Goal: Contribute content: Contribute content

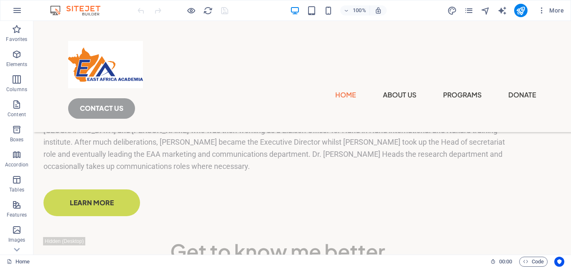
scroll to position [1303, 0]
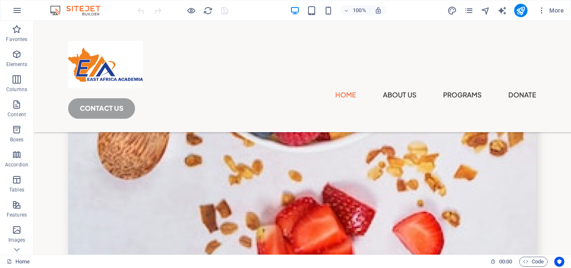
scroll to position [2619, 0]
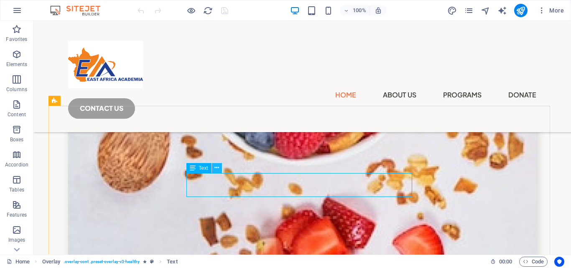
click at [218, 165] on icon at bounding box center [216, 167] width 5 height 9
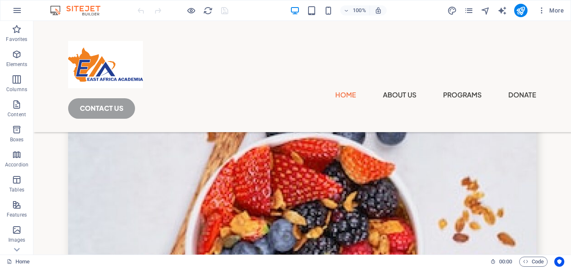
scroll to position [2292, 0]
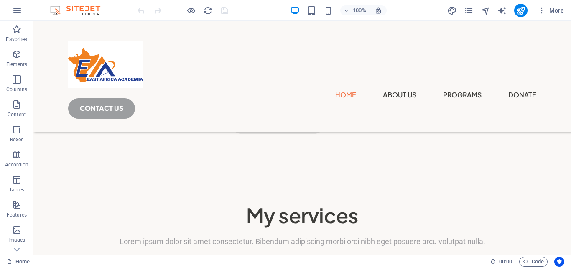
scroll to position [1624, 0]
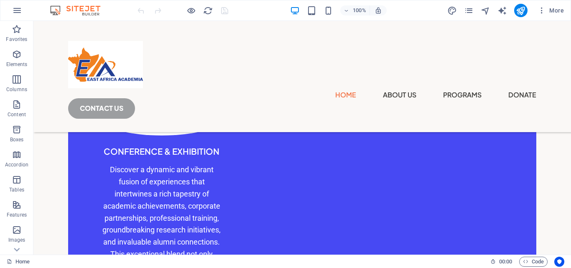
scroll to position [956, 0]
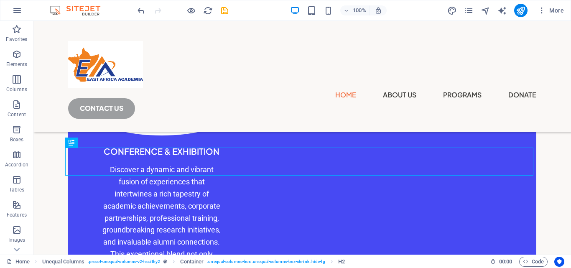
scroll to position [956, 0]
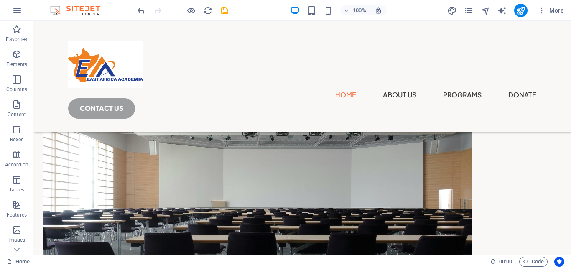
scroll to position [255, 0]
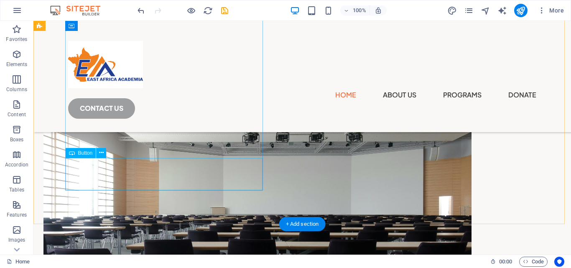
click at [221, 51] on div "join us from [DATE] -[DATE] for Africa universities alumni conference and exhib…" at bounding box center [277, 44] width 467 height 13
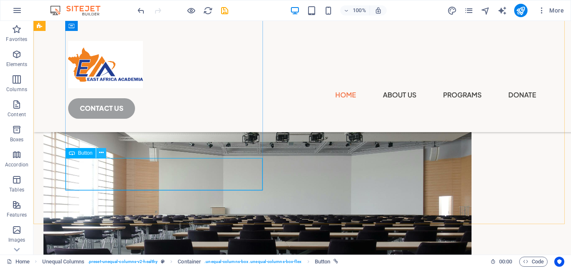
click at [99, 154] on icon at bounding box center [101, 152] width 5 height 9
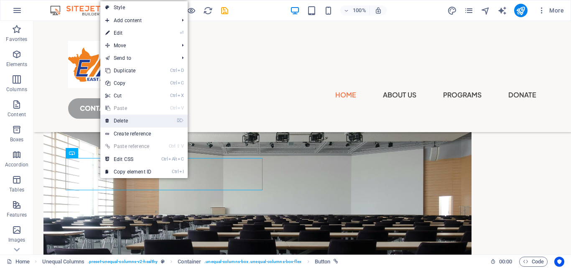
click at [132, 116] on link "⌦ Delete" at bounding box center [128, 120] width 56 height 13
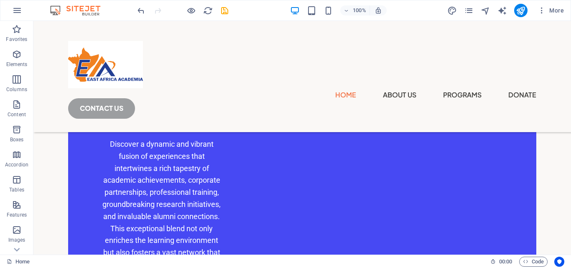
scroll to position [949, 0]
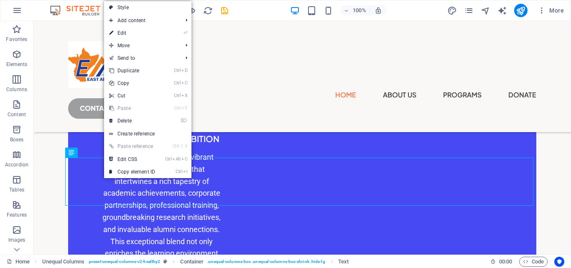
click at [128, 107] on link "Ctrl V Paste" at bounding box center [132, 108] width 56 height 13
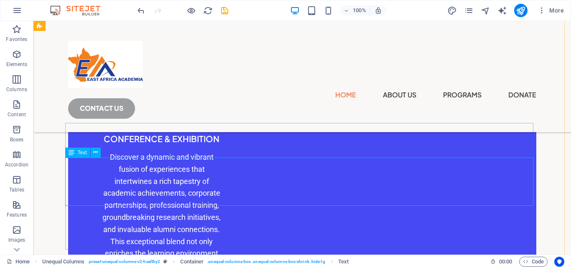
click at [79, 153] on span "Text" at bounding box center [82, 152] width 9 height 5
click at [96, 155] on icon at bounding box center [95, 152] width 5 height 9
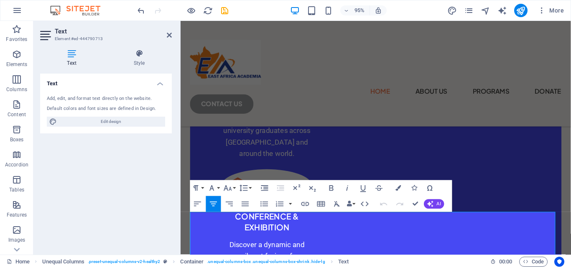
scroll to position [1068, 0]
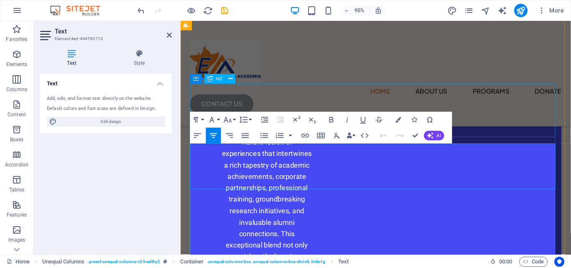
scroll to position [1140, 0]
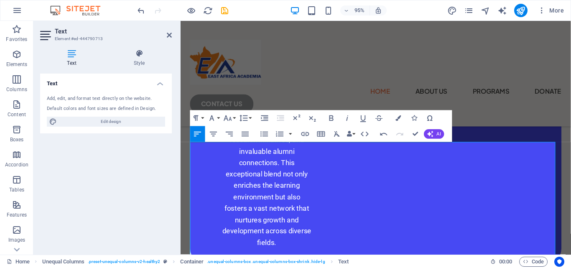
drag, startPoint x: 198, startPoint y: 226, endPoint x: 569, endPoint y: 267, distance: 372.9
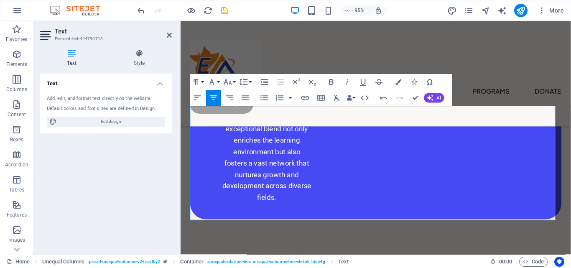
scroll to position [1195, 0]
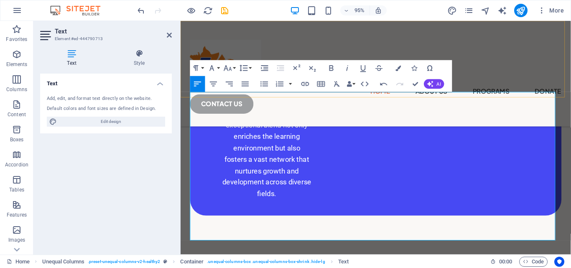
click at [545, 79] on div "Home About us Programs Donate CONTACT us" at bounding box center [386, 76] width 411 height 111
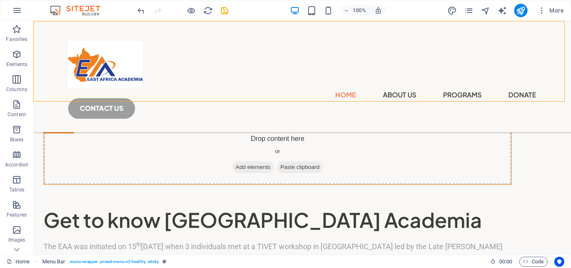
scroll to position [1039, 0]
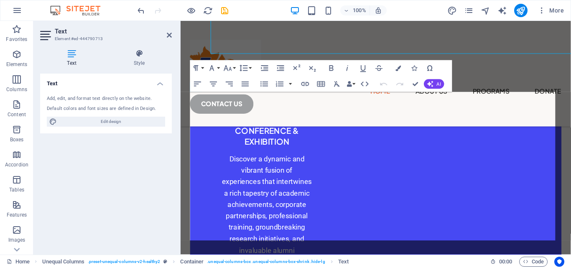
scroll to position [1195, 0]
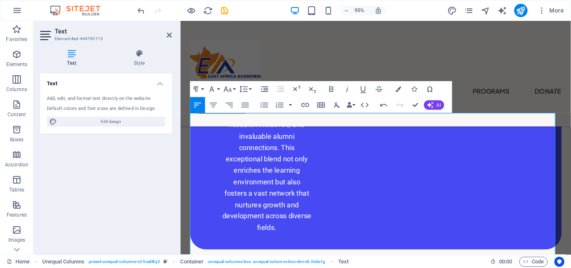
scroll to position [1179, 0]
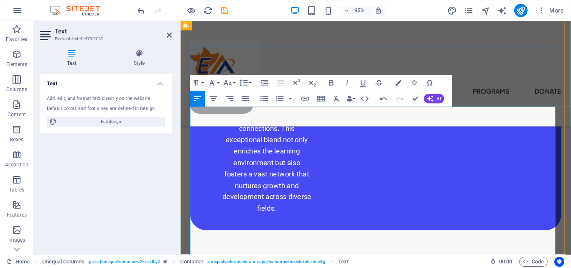
drag, startPoint x: 193, startPoint y: 201, endPoint x: 518, endPoint y: 239, distance: 327.3
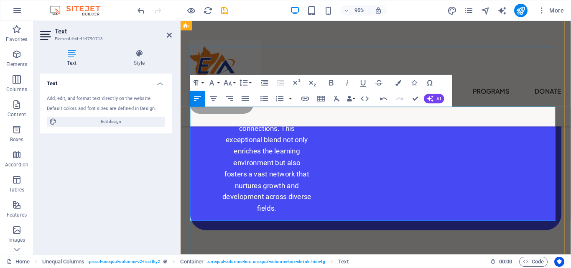
click at [529, 262] on span "Code" at bounding box center [533, 262] width 21 height 10
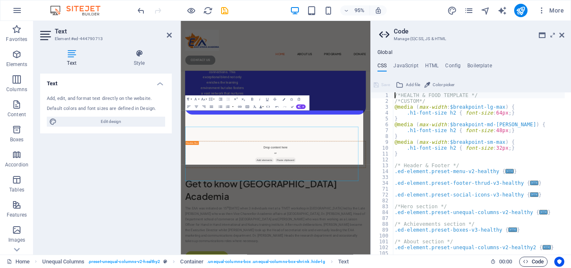
scroll to position [1034, 0]
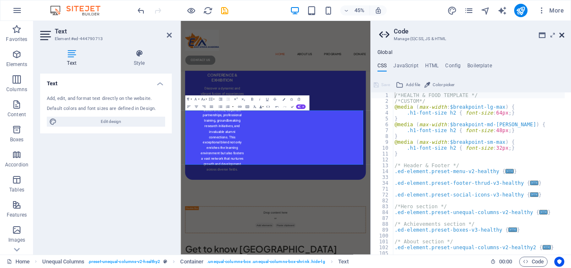
click at [562, 36] on icon at bounding box center [561, 35] width 5 height 7
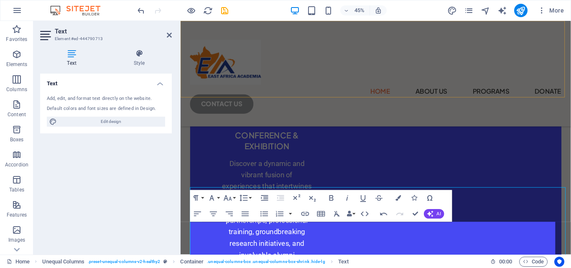
scroll to position [1058, 0]
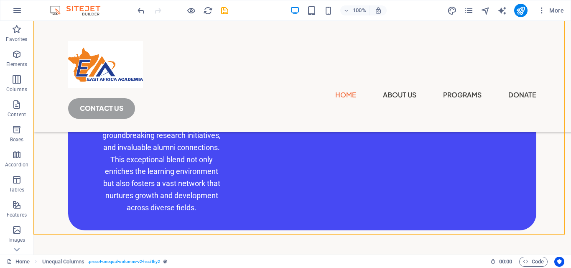
scroll to position [1063, 0]
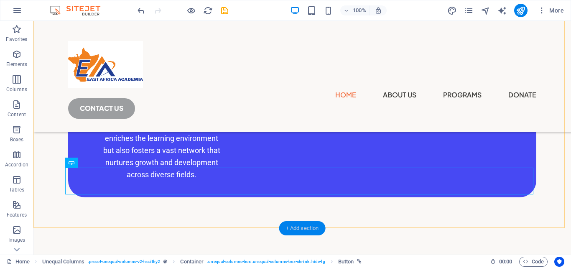
click at [309, 230] on div "+ Add section" at bounding box center [302, 228] width 46 height 14
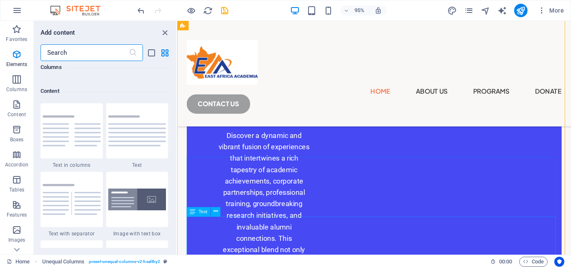
scroll to position [1462, 0]
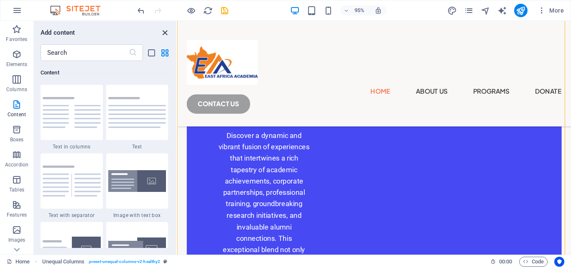
click at [163, 33] on icon "close panel" at bounding box center [165, 33] width 10 height 10
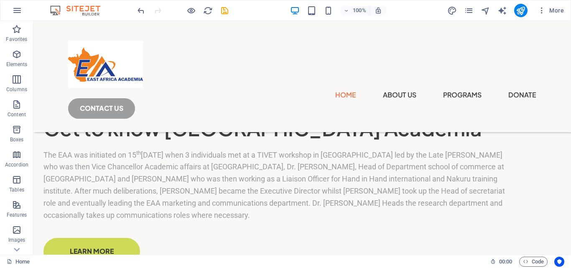
scroll to position [1293, 0]
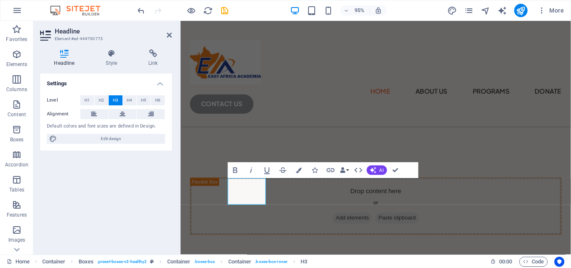
scroll to position [1489, 0]
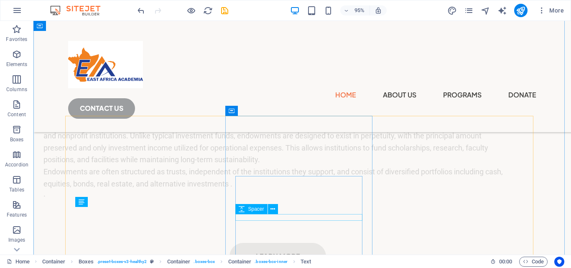
scroll to position [1293, 0]
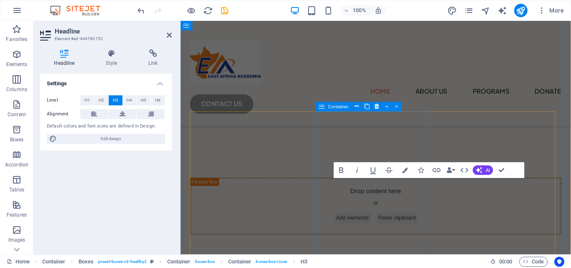
scroll to position [1489, 0]
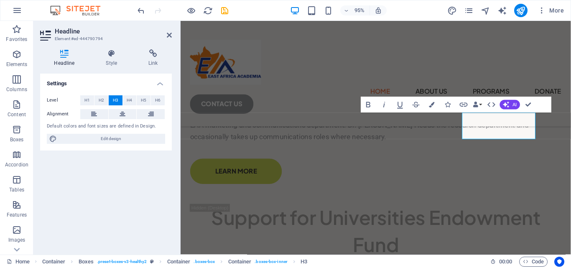
scroll to position [1538, 0]
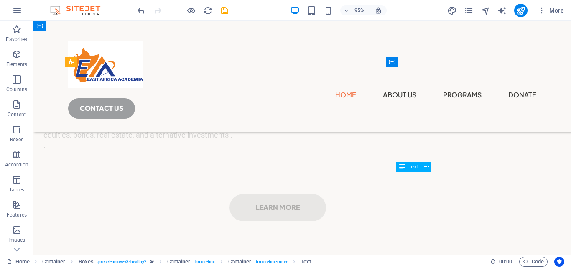
scroll to position [1342, 0]
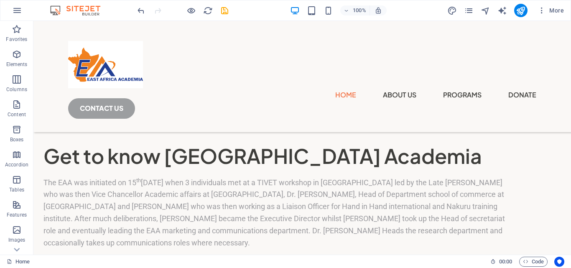
scroll to position [1305, 0]
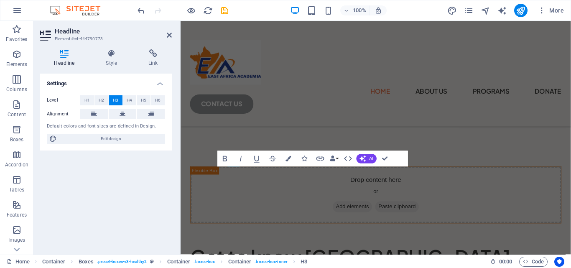
scroll to position [1501, 0]
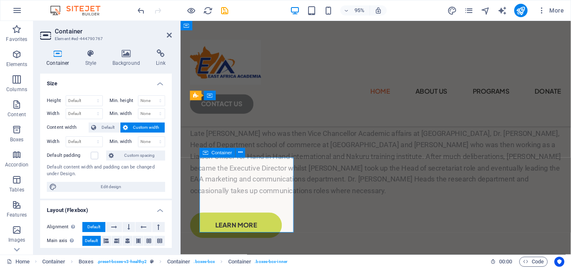
scroll to position [1501, 0]
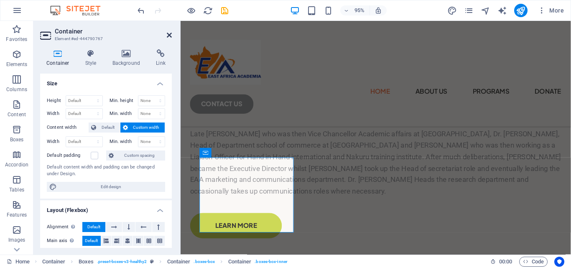
click at [170, 36] on icon at bounding box center [169, 35] width 5 height 7
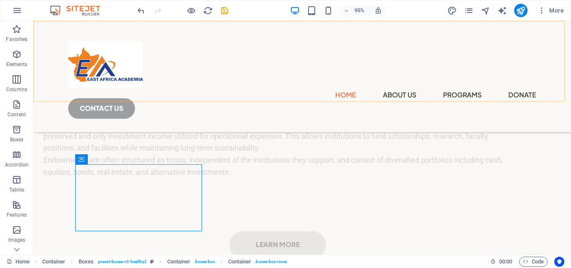
scroll to position [1305, 0]
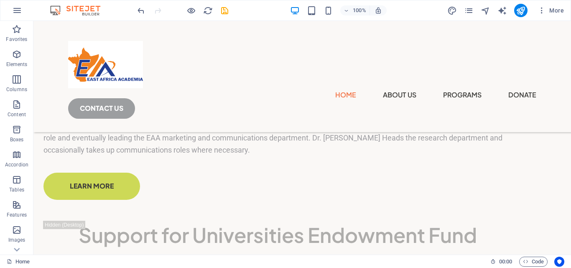
scroll to position [1325, 0]
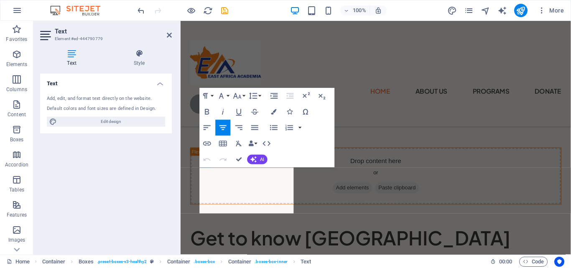
scroll to position [1521, 0]
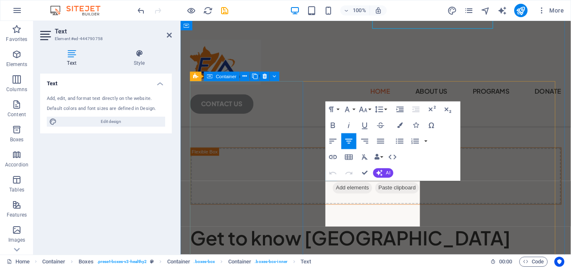
scroll to position [1521, 0]
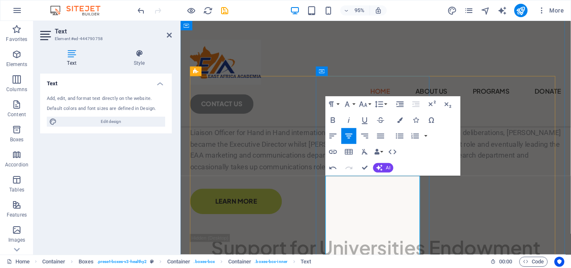
scroll to position [1538, 0]
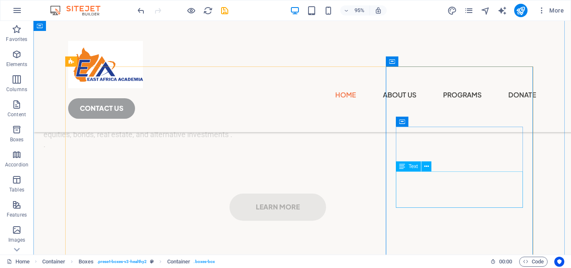
scroll to position [1342, 0]
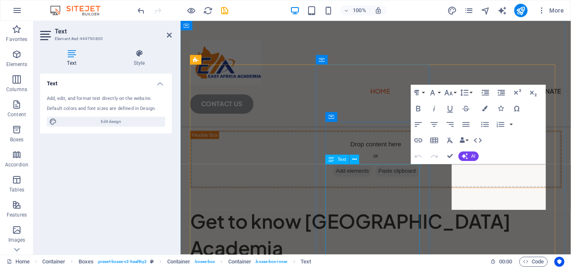
scroll to position [1538, 0]
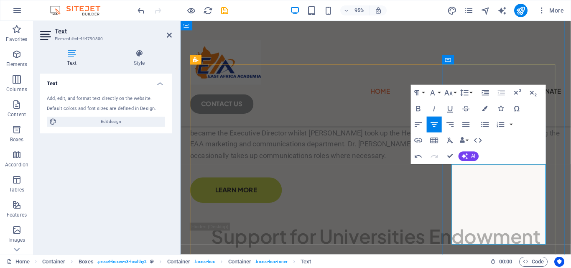
click at [478, 78] on div "Home About us Programs Donate CONTACT us" at bounding box center [386, 76] width 411 height 111
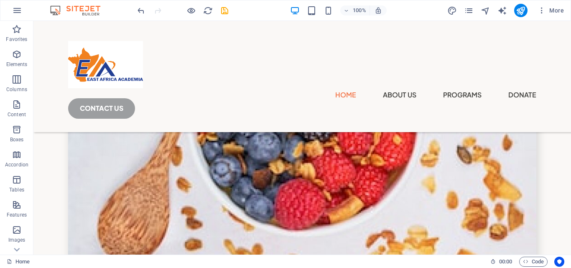
scroll to position [2706, 0]
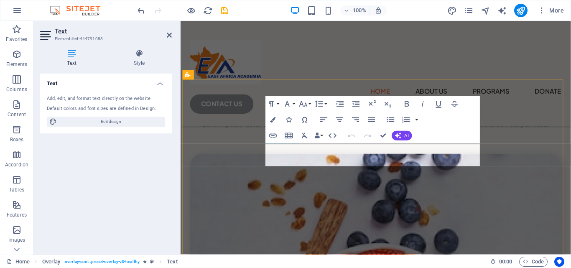
scroll to position [2994, 0]
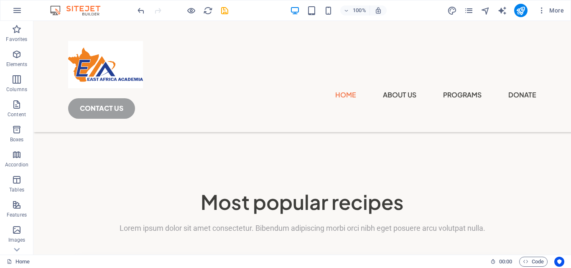
scroll to position [2313, 0]
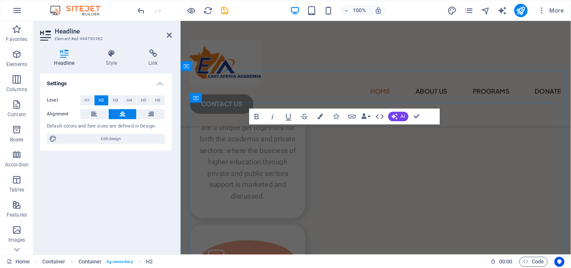
scroll to position [2603, 0]
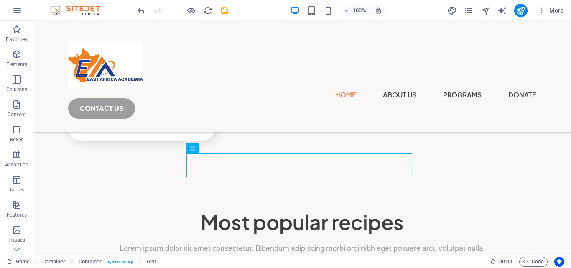
scroll to position [2333, 0]
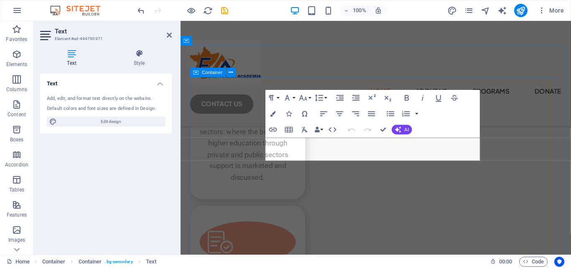
scroll to position [2630, 0]
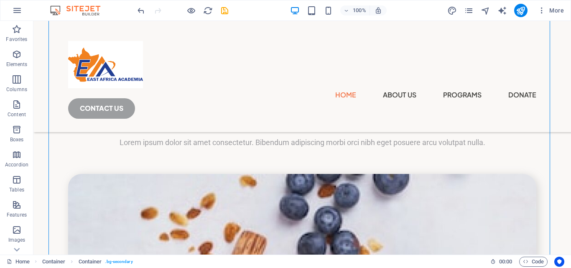
scroll to position [2452, 0]
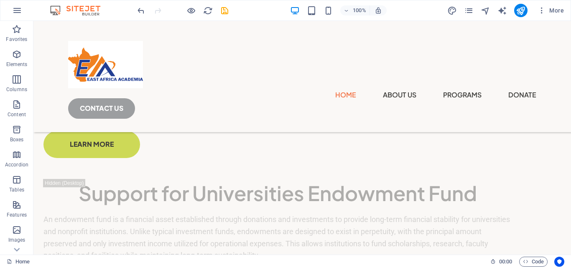
scroll to position [1407, 0]
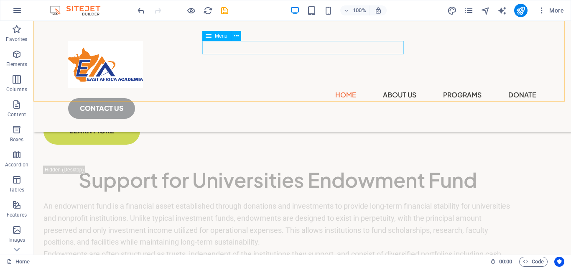
click at [336, 88] on nav "Home About us Programs Donate" at bounding box center [302, 94] width 468 height 13
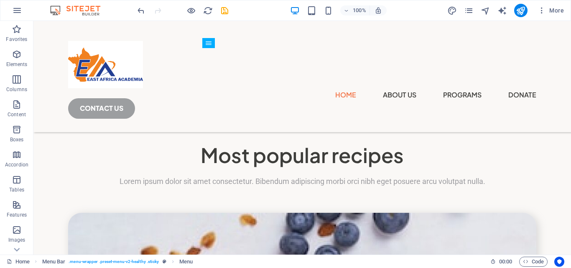
scroll to position [2333, 0]
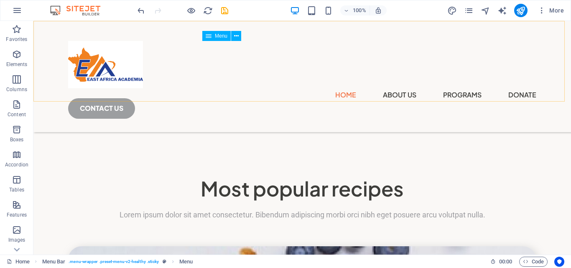
click at [272, 88] on nav "Home About us Programs Donate" at bounding box center [302, 94] width 468 height 13
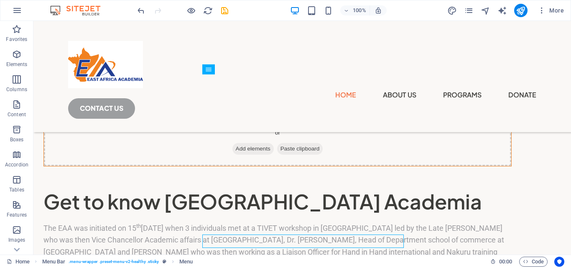
scroll to position [1200, 0]
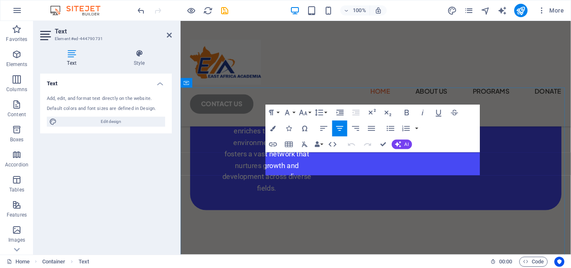
scroll to position [1397, 0]
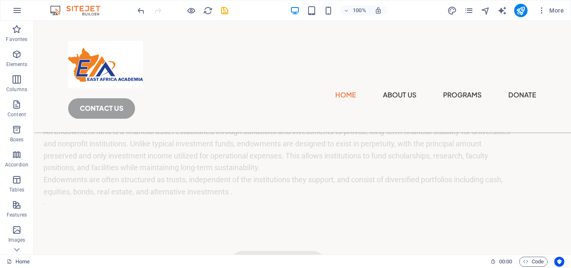
scroll to position [1541, 0]
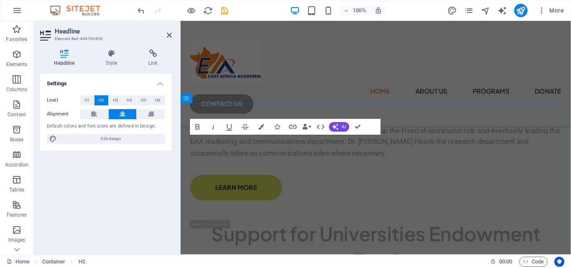
scroll to position [1737, 0]
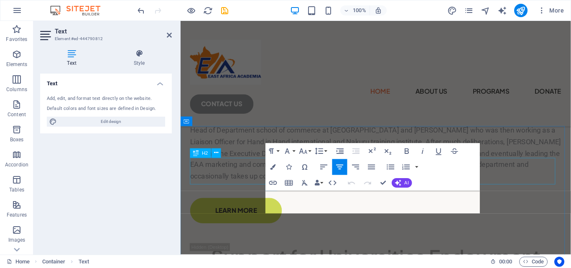
scroll to position [1713, 0]
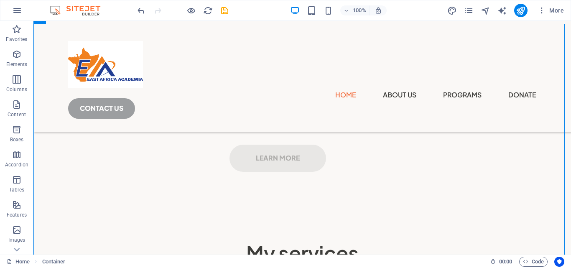
scroll to position [1614, 0]
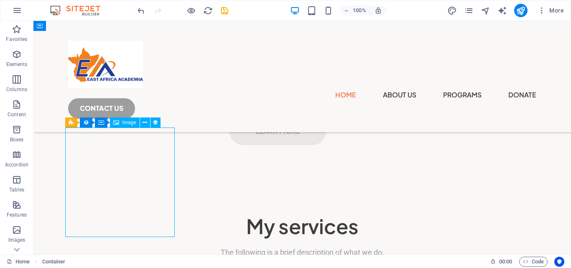
select select "%"
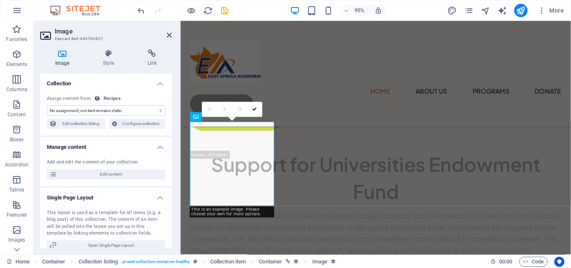
scroll to position [1834, 0]
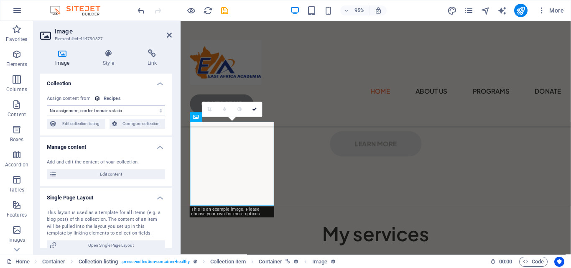
select select "recipe-image"
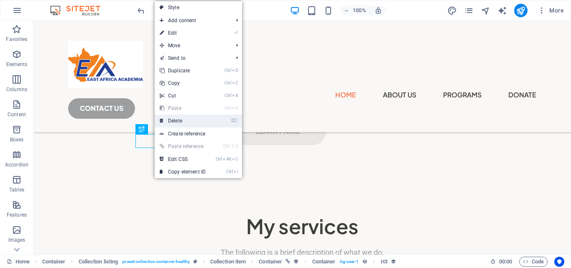
click at [183, 120] on link "⌦ Delete" at bounding box center [183, 120] width 56 height 13
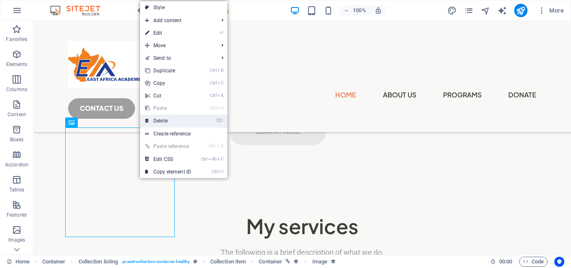
click at [169, 123] on link "⌦ Delete" at bounding box center [168, 120] width 56 height 13
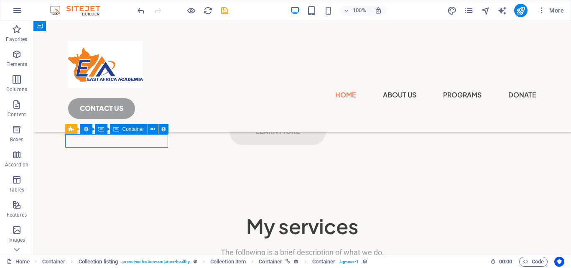
select select "px"
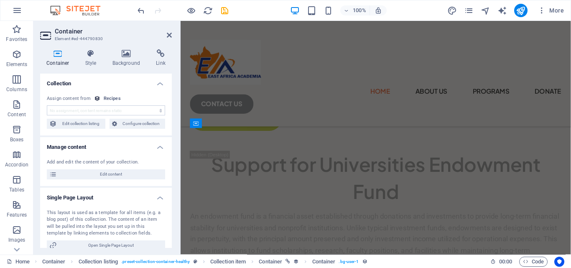
scroll to position [1834, 0]
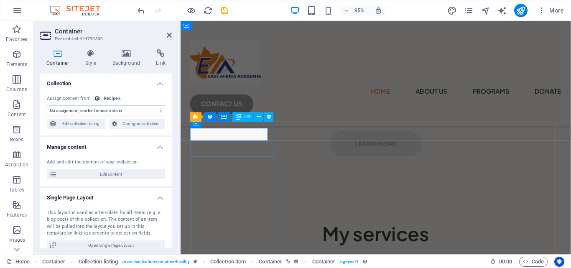
select select "name"
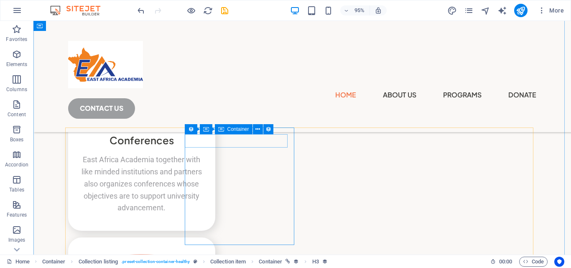
scroll to position [1614, 0]
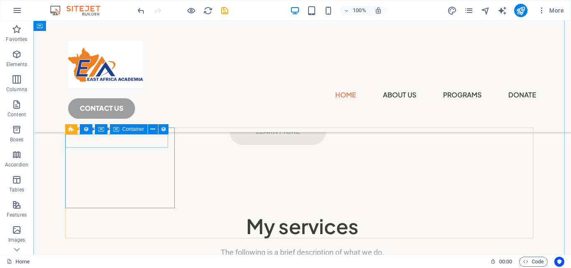
click at [160, 135] on div "Collection listing Collection item Container Container" at bounding box center [119, 129] width 109 height 10
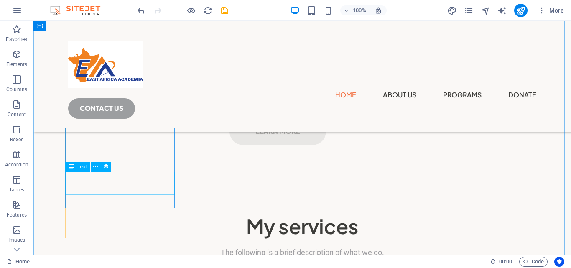
select select "prep-time-table"
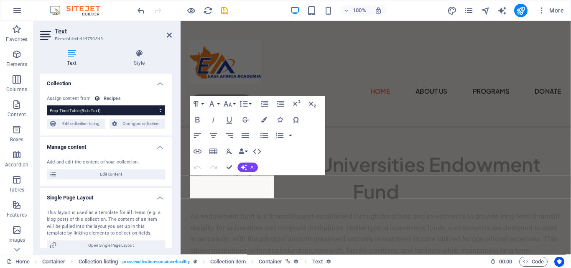
scroll to position [1834, 0]
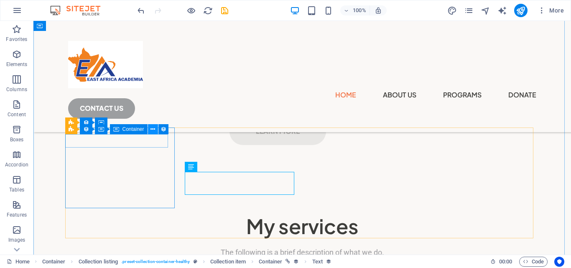
click at [155, 131] on icon at bounding box center [152, 129] width 5 height 9
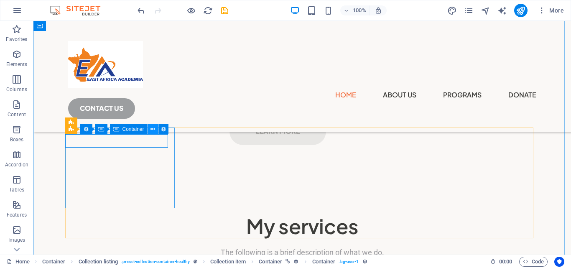
click at [153, 131] on icon at bounding box center [152, 129] width 5 height 9
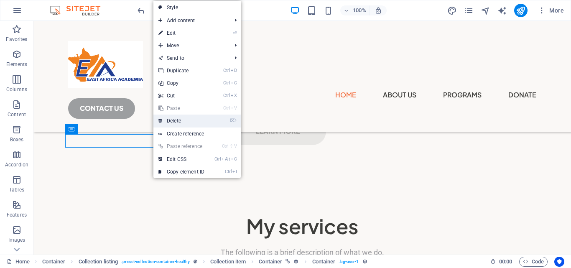
click at [185, 125] on link "⌦ Delete" at bounding box center [181, 120] width 56 height 13
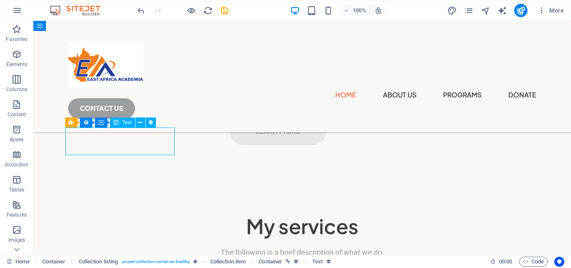
select select "short-description"
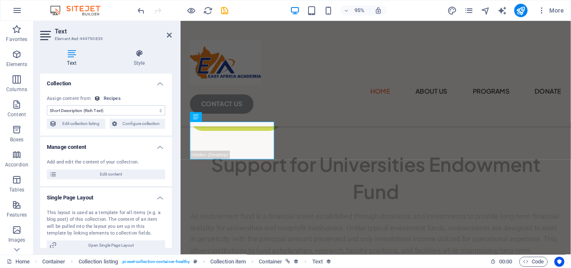
scroll to position [1834, 0]
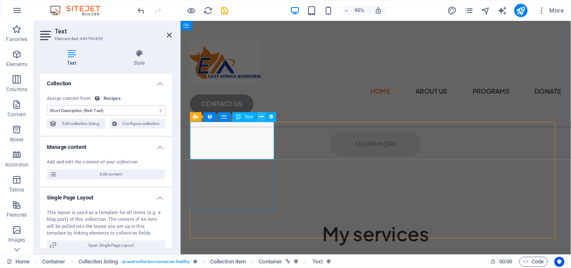
click at [261, 120] on icon at bounding box center [261, 117] width 4 height 8
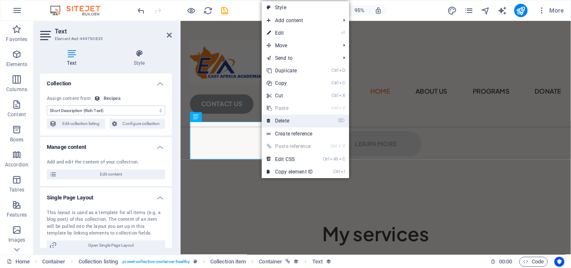
click at [289, 126] on link "⌦ Delete" at bounding box center [290, 120] width 56 height 13
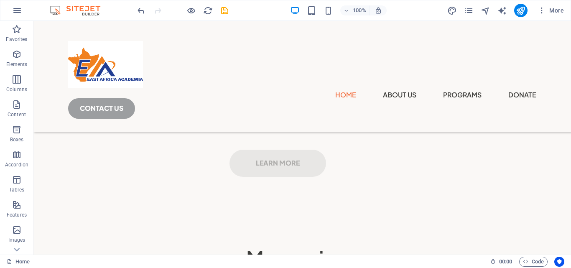
scroll to position [1595, 0]
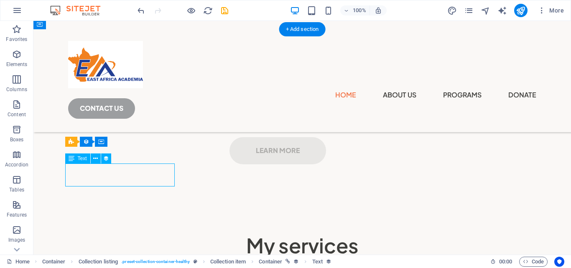
select select "prep-time-table"
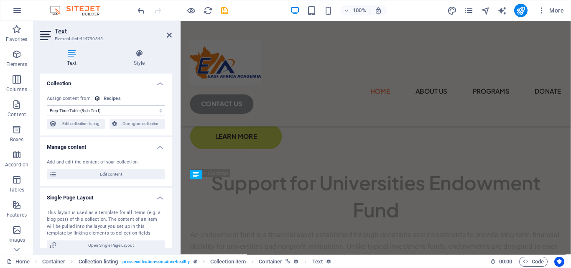
scroll to position [1791, 0]
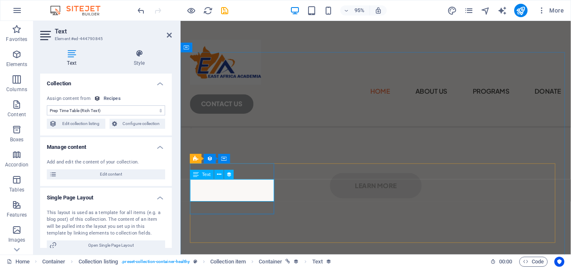
click at [219, 177] on icon at bounding box center [219, 174] width 4 height 8
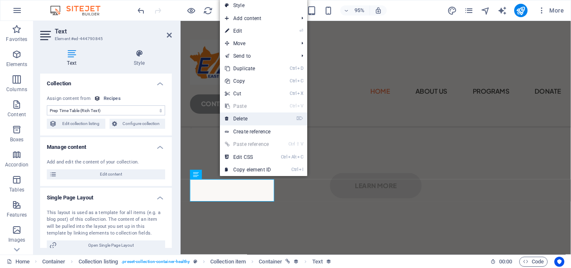
click at [258, 118] on link "⌦ Delete" at bounding box center [248, 118] width 56 height 13
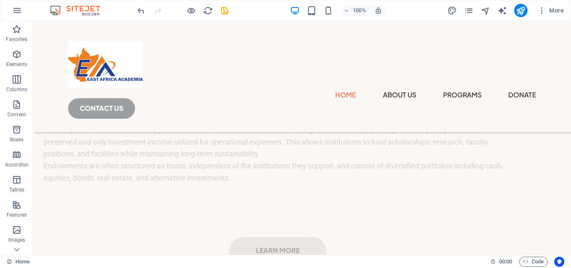
scroll to position [1557, 0]
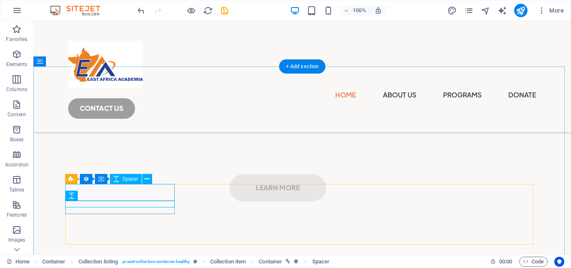
select select "px"
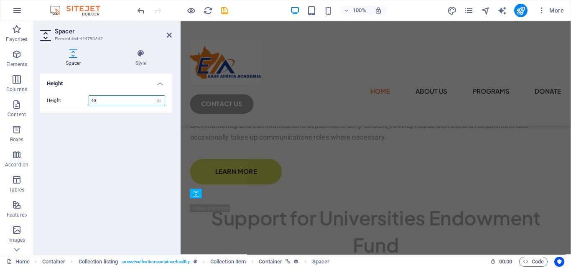
scroll to position [1754, 0]
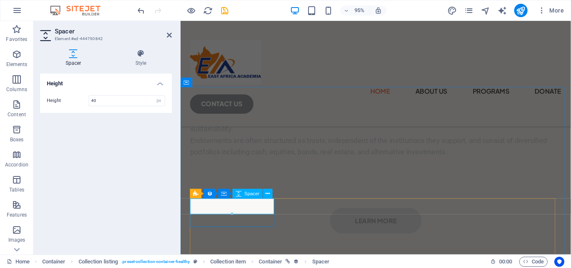
click at [269, 196] on icon at bounding box center [268, 194] width 4 height 8
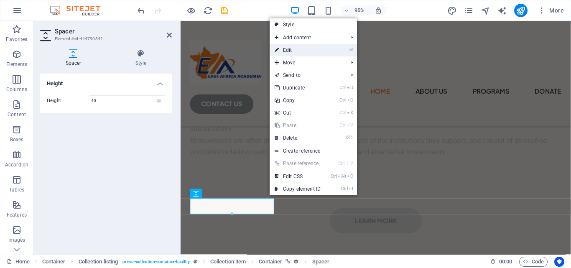
click at [310, 48] on link "⏎ Edit" at bounding box center [298, 50] width 56 height 13
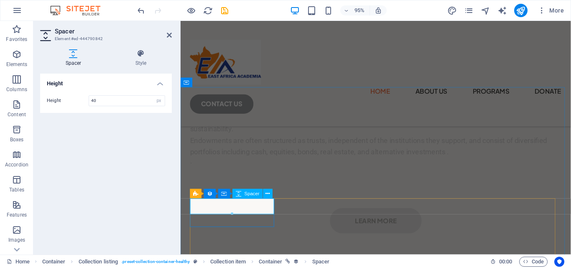
click at [268, 195] on icon at bounding box center [268, 194] width 4 height 8
click at [270, 197] on button at bounding box center [268, 194] width 10 height 10
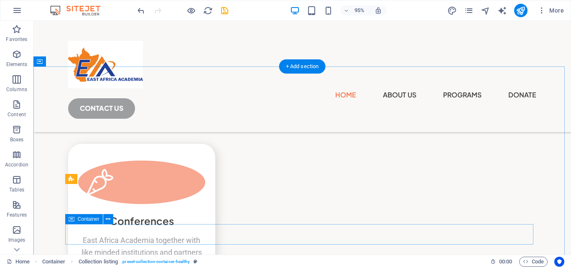
scroll to position [1557, 0]
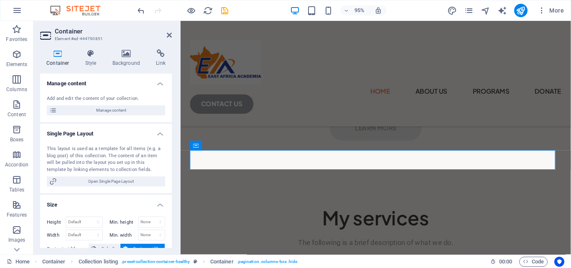
scroll to position [1857, 0]
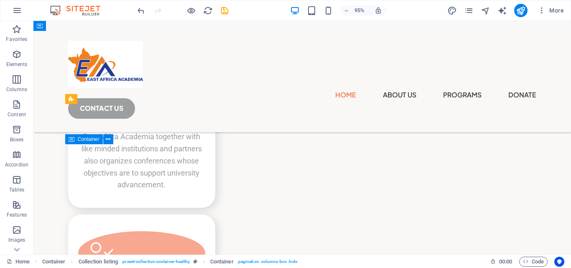
scroll to position [1637, 0]
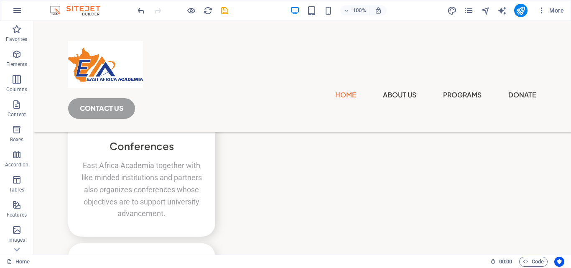
scroll to position [1892, 0]
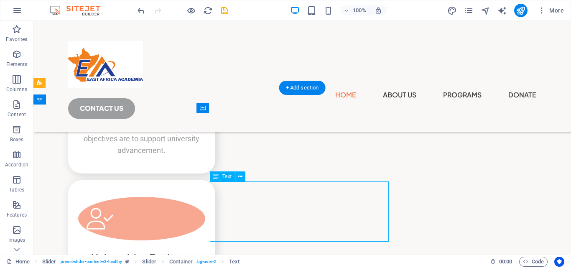
drag, startPoint x: 211, startPoint y: 188, endPoint x: 243, endPoint y: 204, distance: 35.5
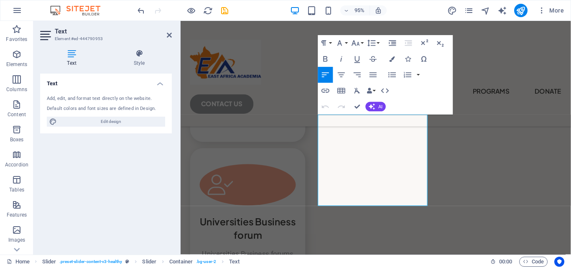
scroll to position [2299, 0]
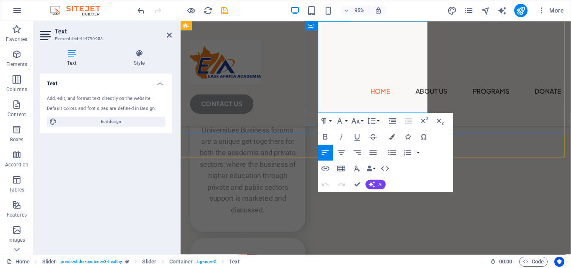
drag, startPoint x: 325, startPoint y: 215, endPoint x: 433, endPoint y: 112, distance: 149.0
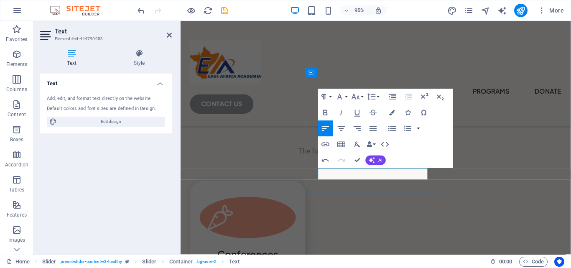
scroll to position [2165, 0]
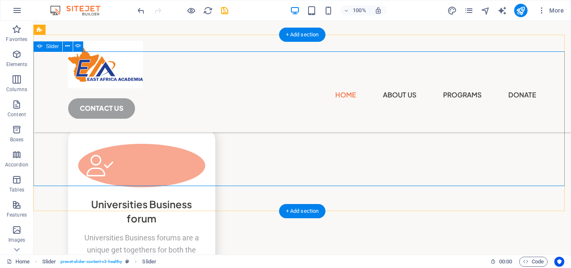
select select "%"
select select "ms"
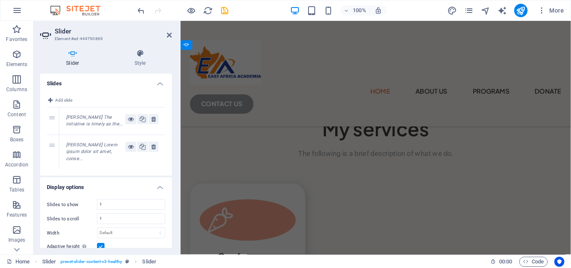
scroll to position [2165, 0]
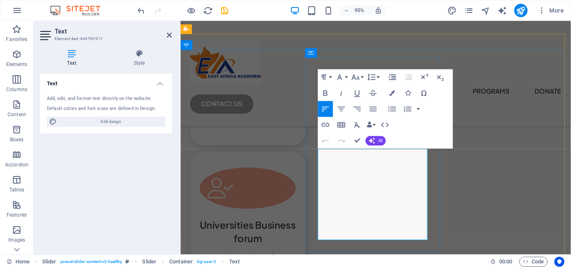
drag, startPoint x: 326, startPoint y: 161, endPoint x: 422, endPoint y: 204, distance: 106.1
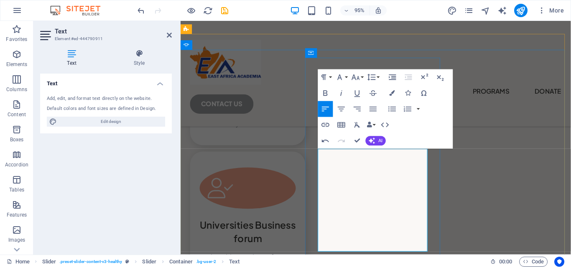
drag, startPoint x: 344, startPoint y: 220, endPoint x: 389, endPoint y: 256, distance: 57.4
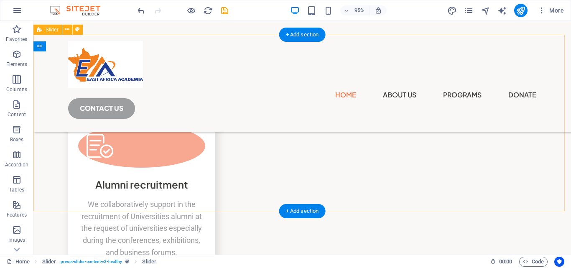
scroll to position [1945, 0]
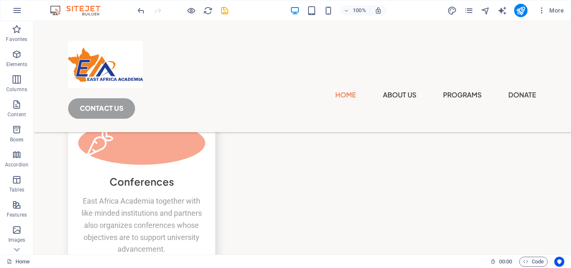
scroll to position [1799, 0]
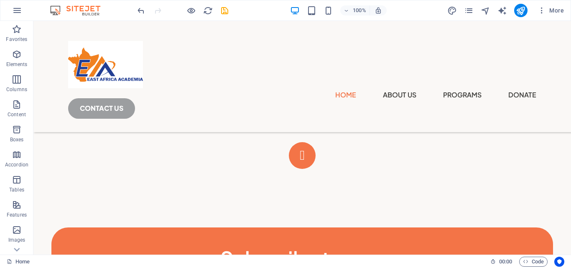
scroll to position [3008, 0]
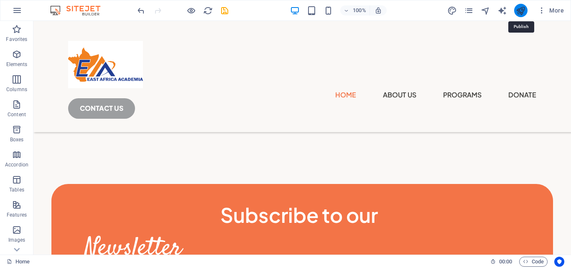
click at [519, 10] on icon "publish" at bounding box center [521, 11] width 10 height 10
